Goal: Browse casually: Explore the website without a specific task or goal

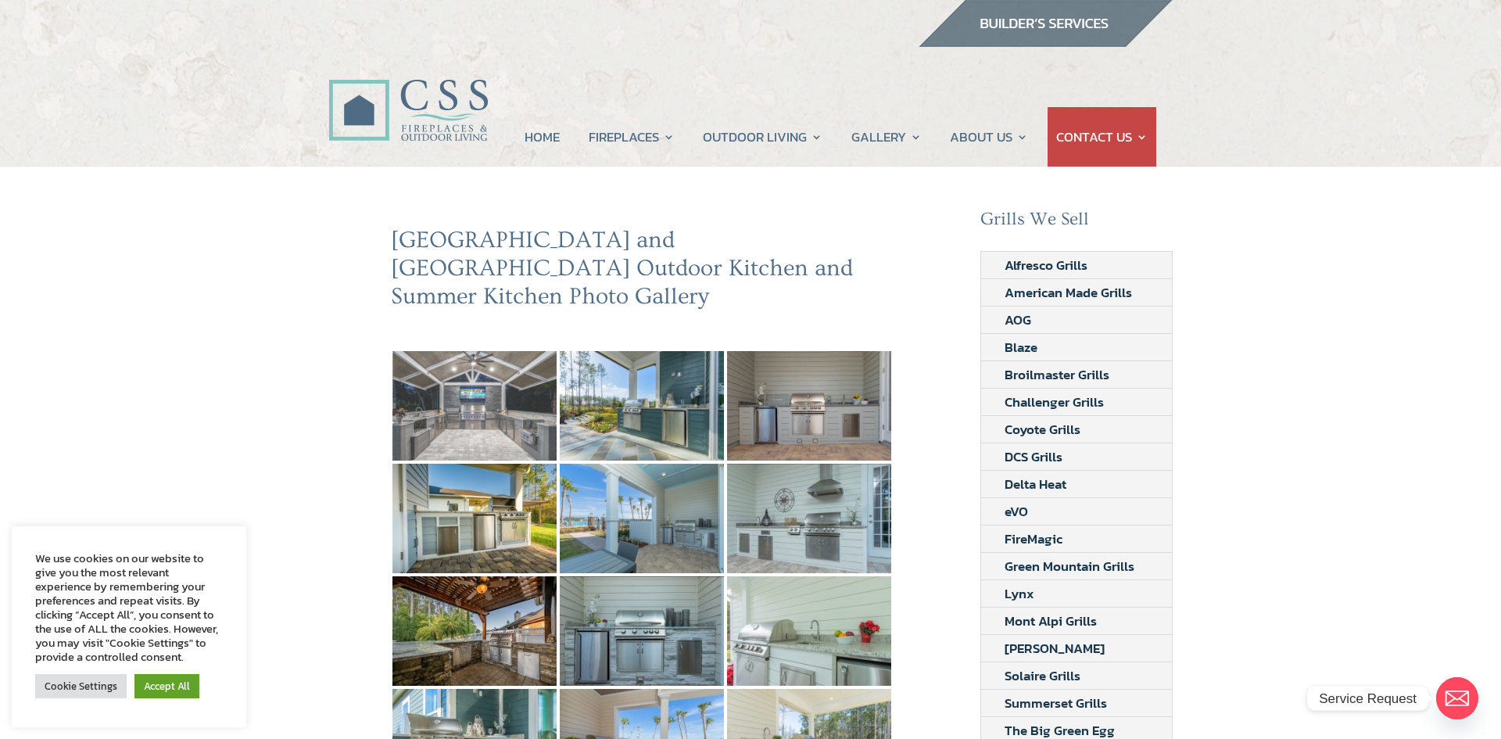
click at [503, 387] on img at bounding box center [474, 405] width 164 height 109
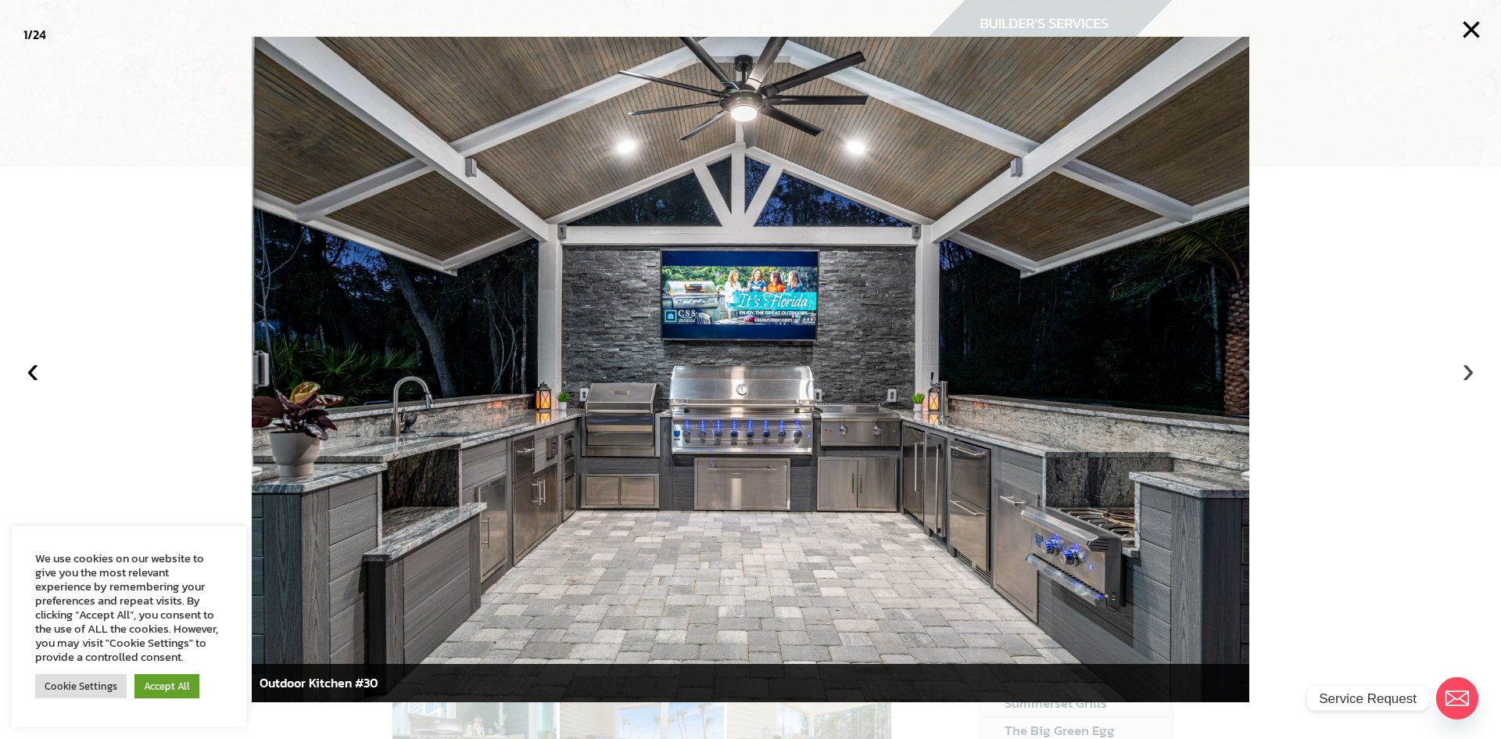
click at [1461, 371] on button "›" at bounding box center [1468, 369] width 34 height 34
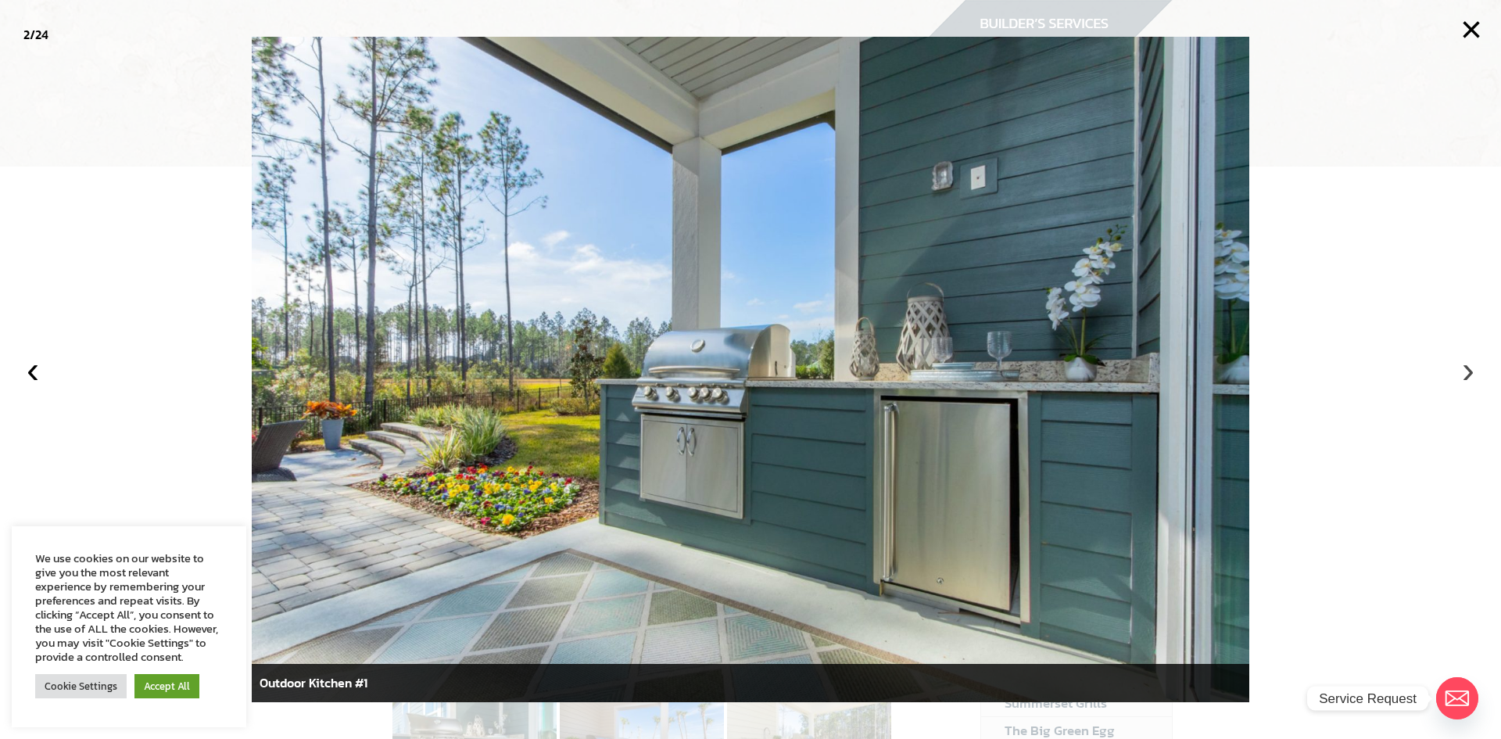
click at [1461, 371] on button "›" at bounding box center [1468, 369] width 34 height 34
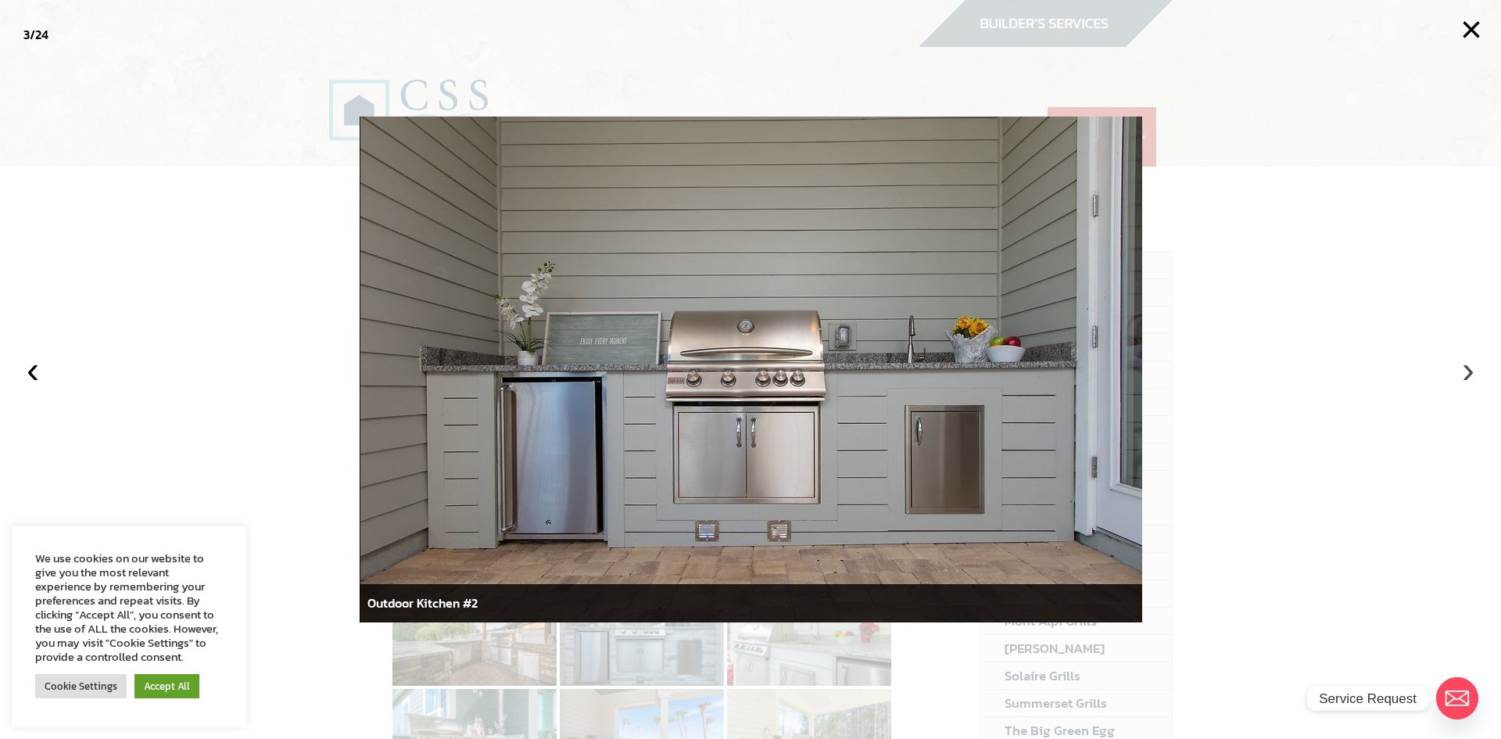
click at [1461, 371] on button "›" at bounding box center [1468, 369] width 34 height 34
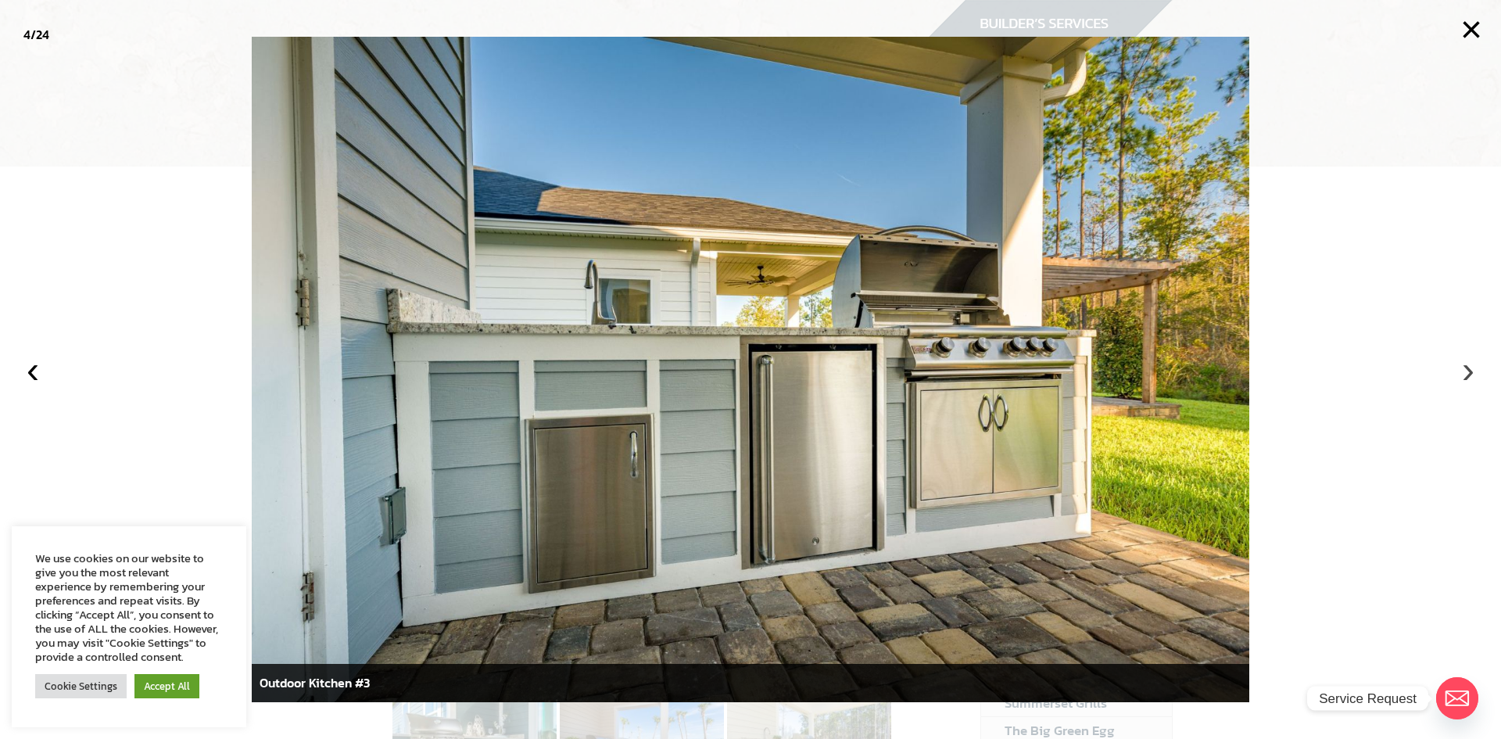
click at [1461, 371] on button "›" at bounding box center [1468, 369] width 34 height 34
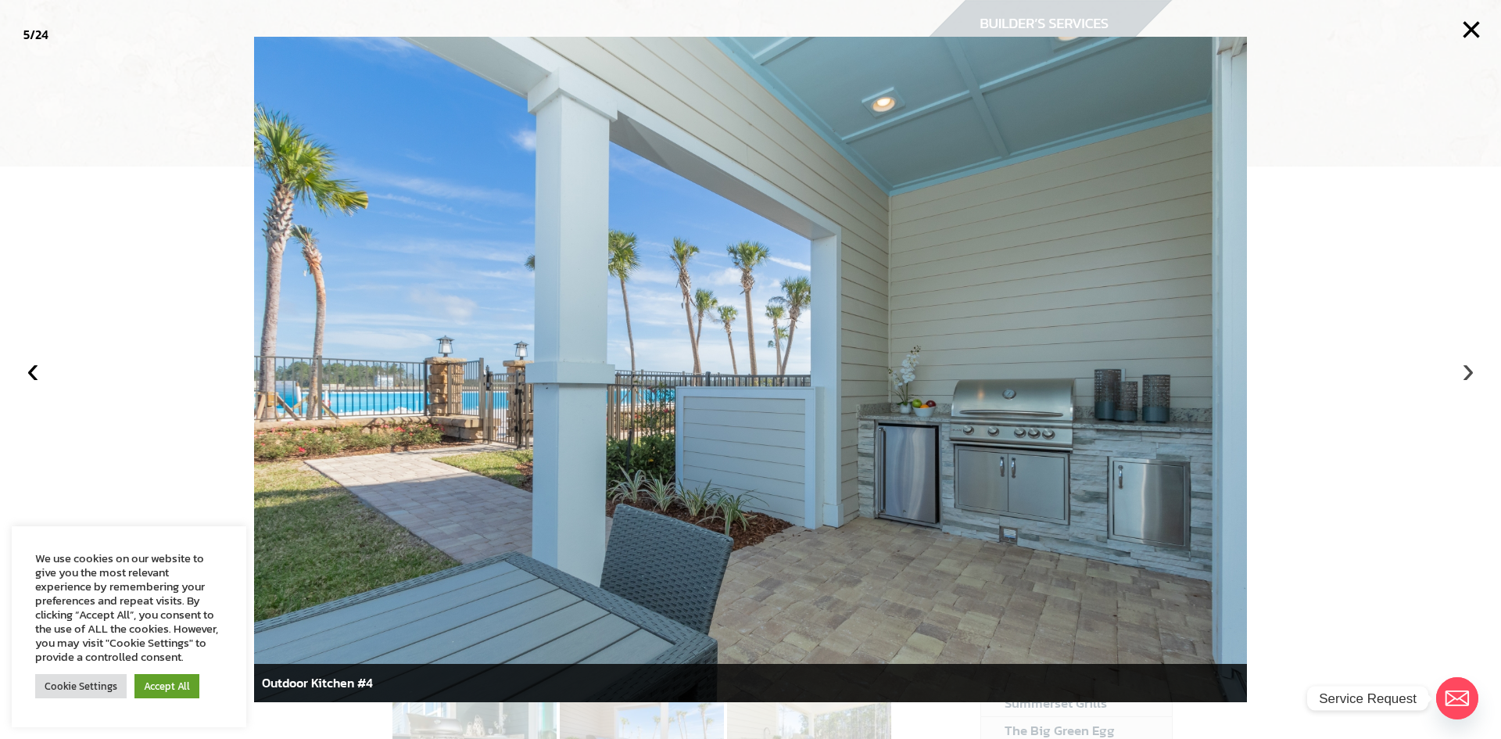
click at [1461, 371] on button "›" at bounding box center [1468, 369] width 34 height 34
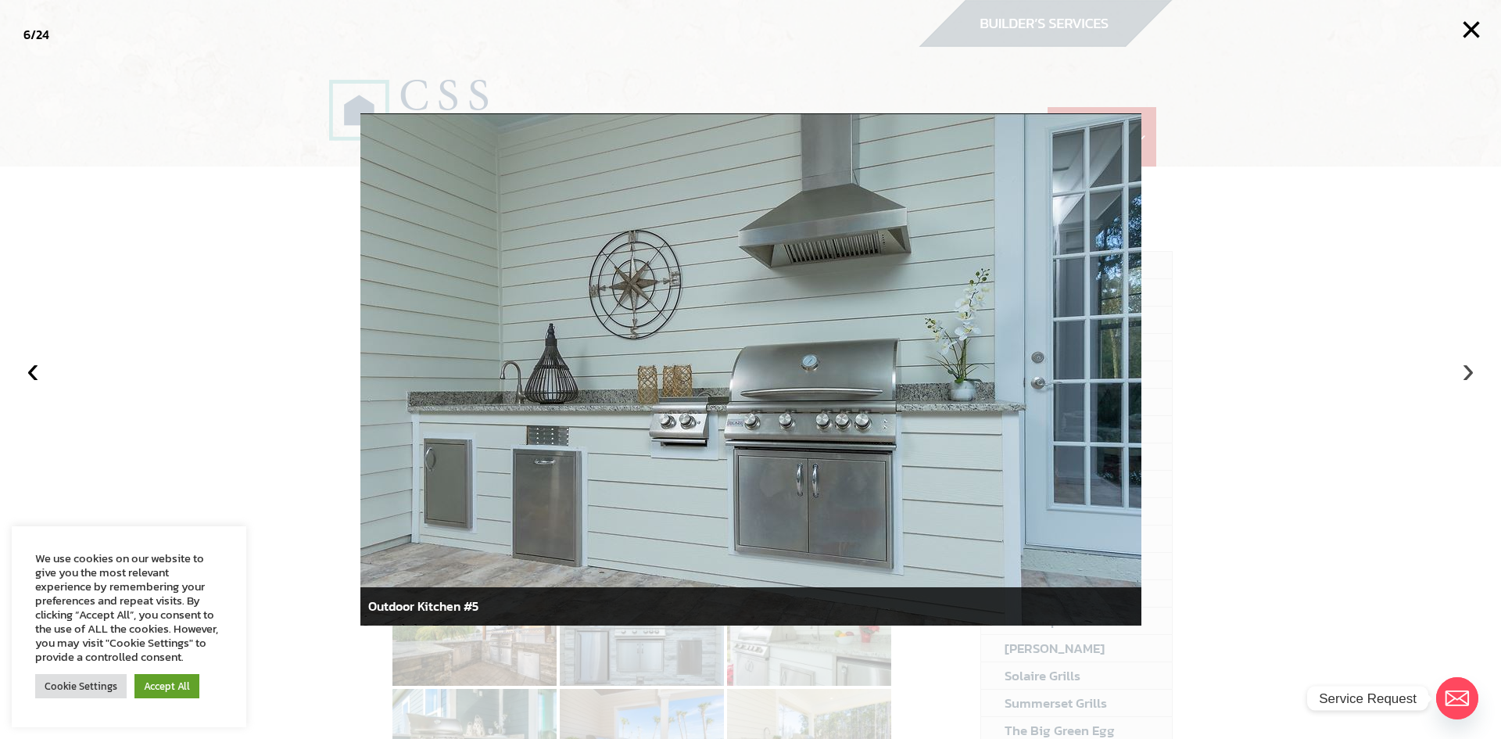
click at [1461, 371] on button "›" at bounding box center [1468, 369] width 34 height 34
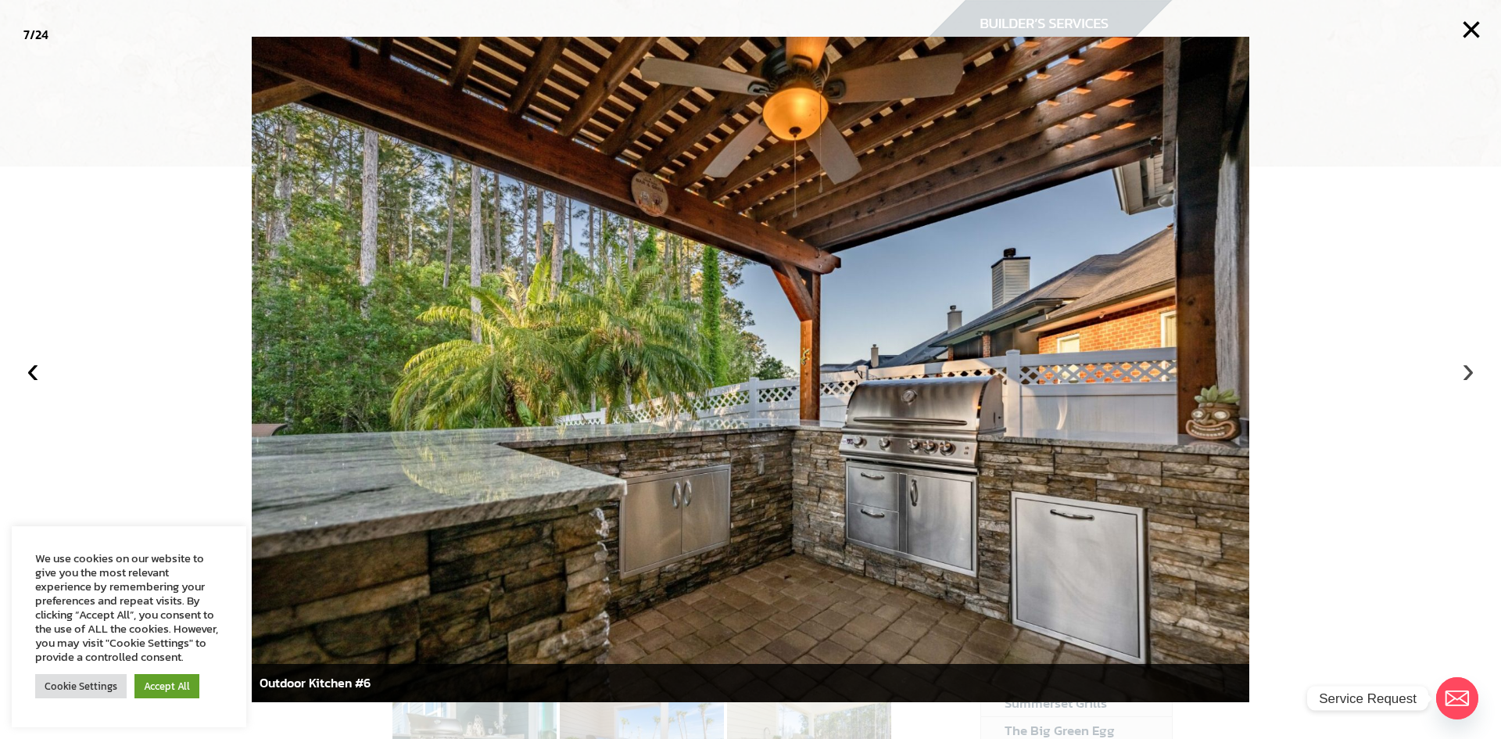
click at [1461, 371] on button "›" at bounding box center [1468, 369] width 34 height 34
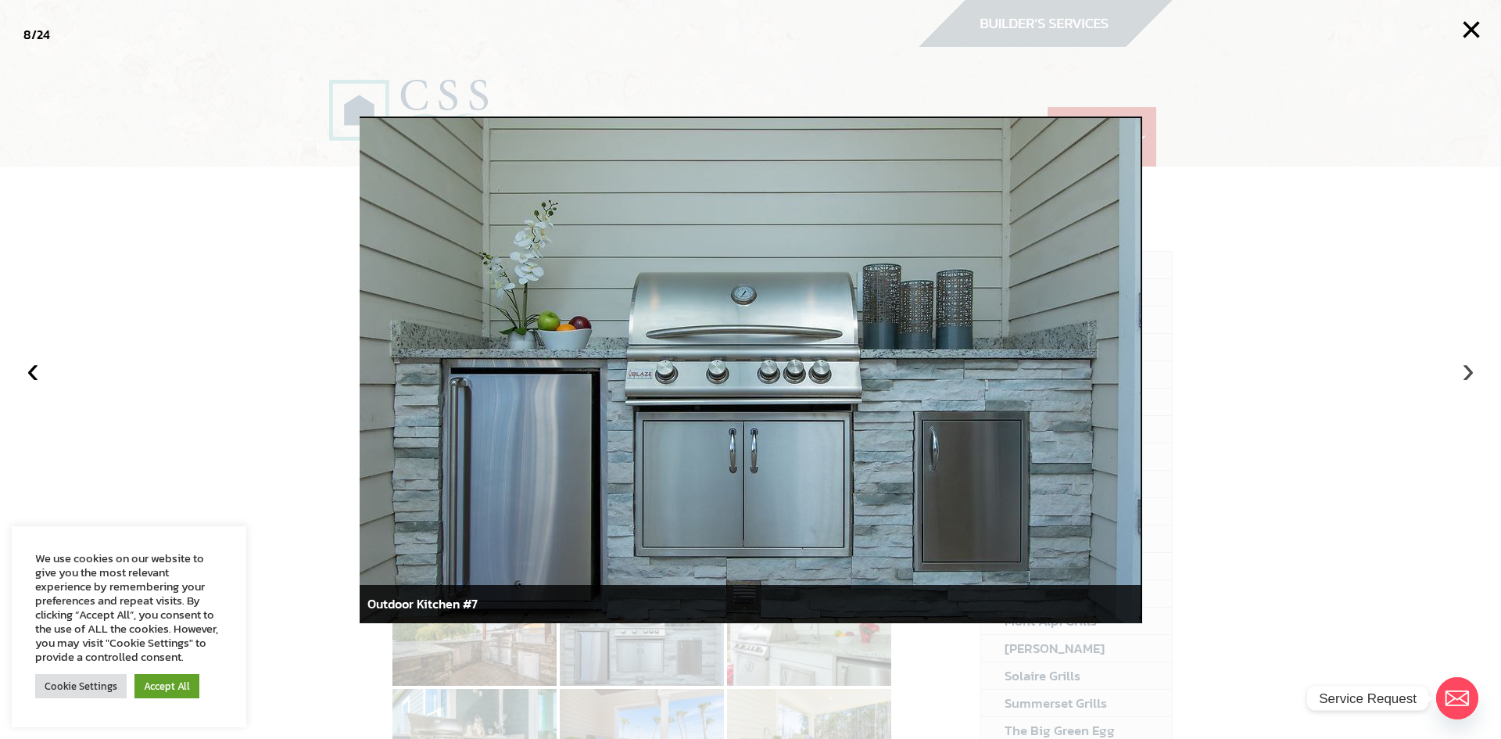
click at [1462, 375] on button "›" at bounding box center [1468, 369] width 34 height 34
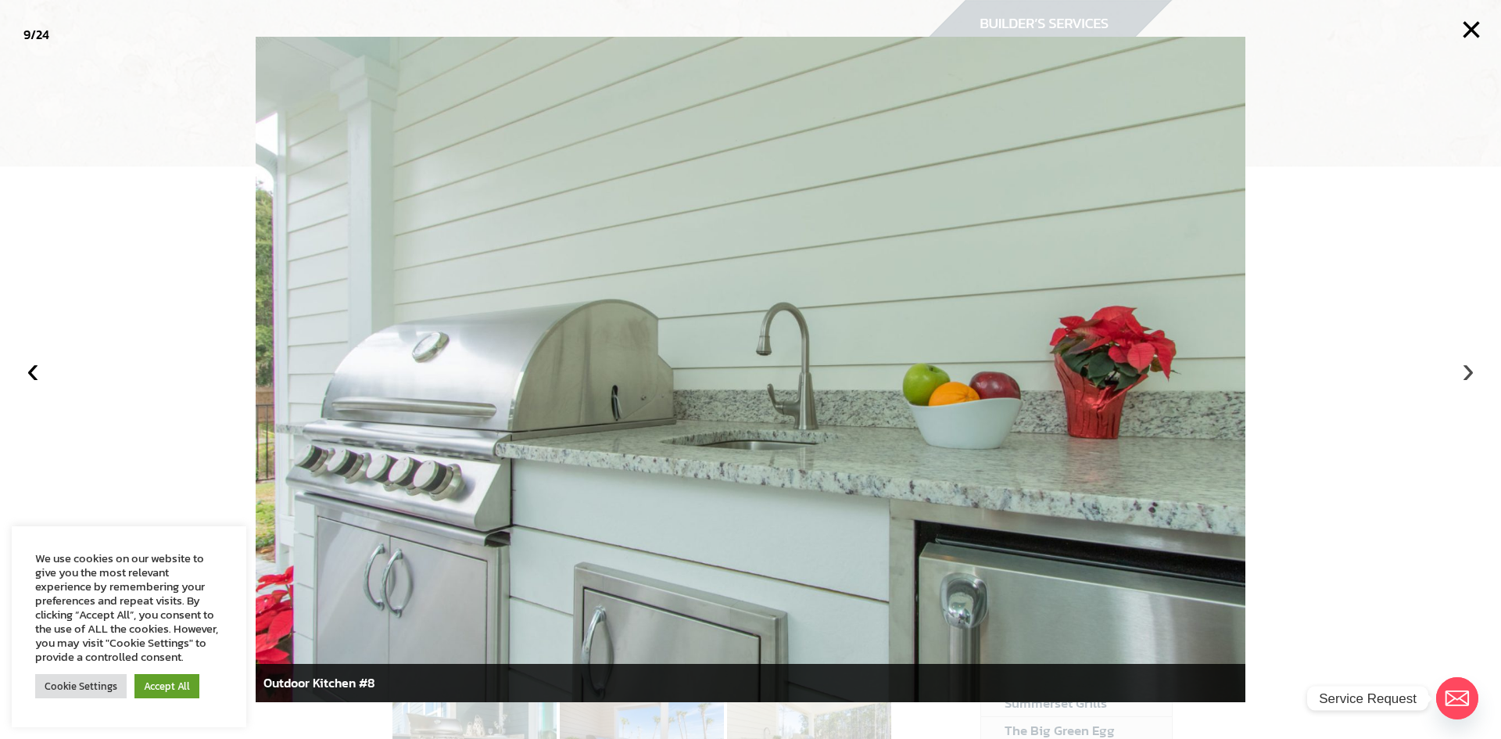
click at [1462, 375] on button "›" at bounding box center [1468, 369] width 34 height 34
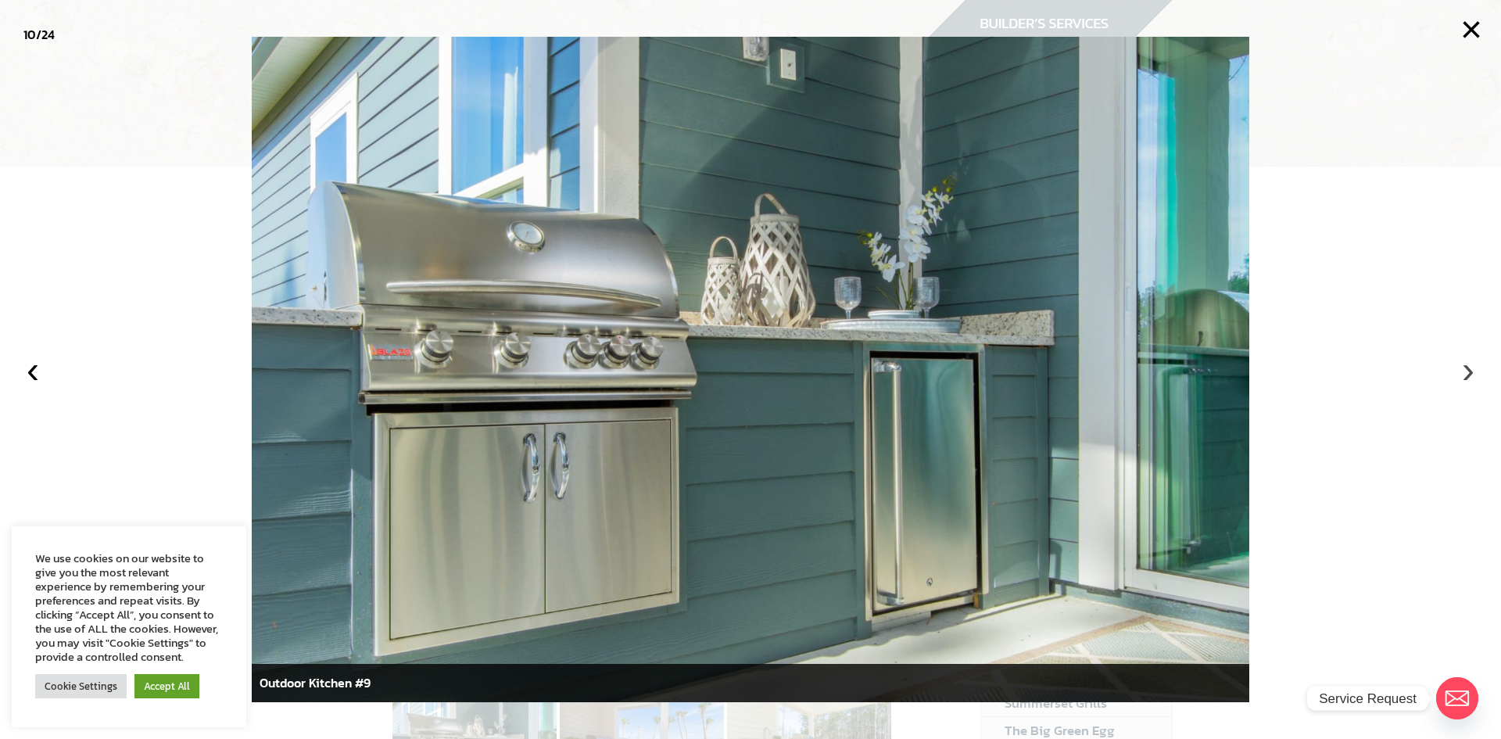
click at [1462, 375] on button "›" at bounding box center [1468, 369] width 34 height 34
